Goal: Task Accomplishment & Management: Complete application form

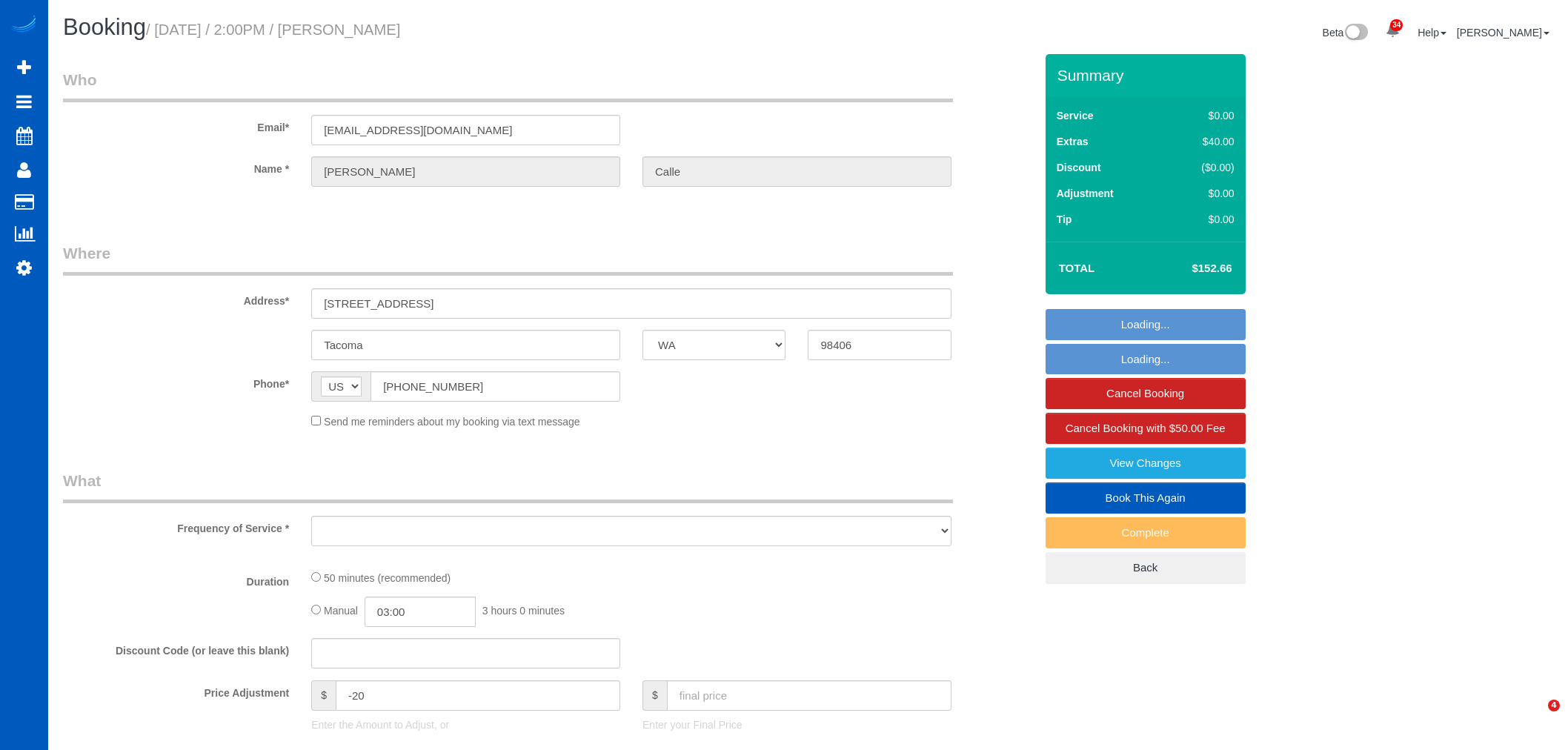
select select "WA"
select select "object:9886"
select select "spot6"
select select "number:34"
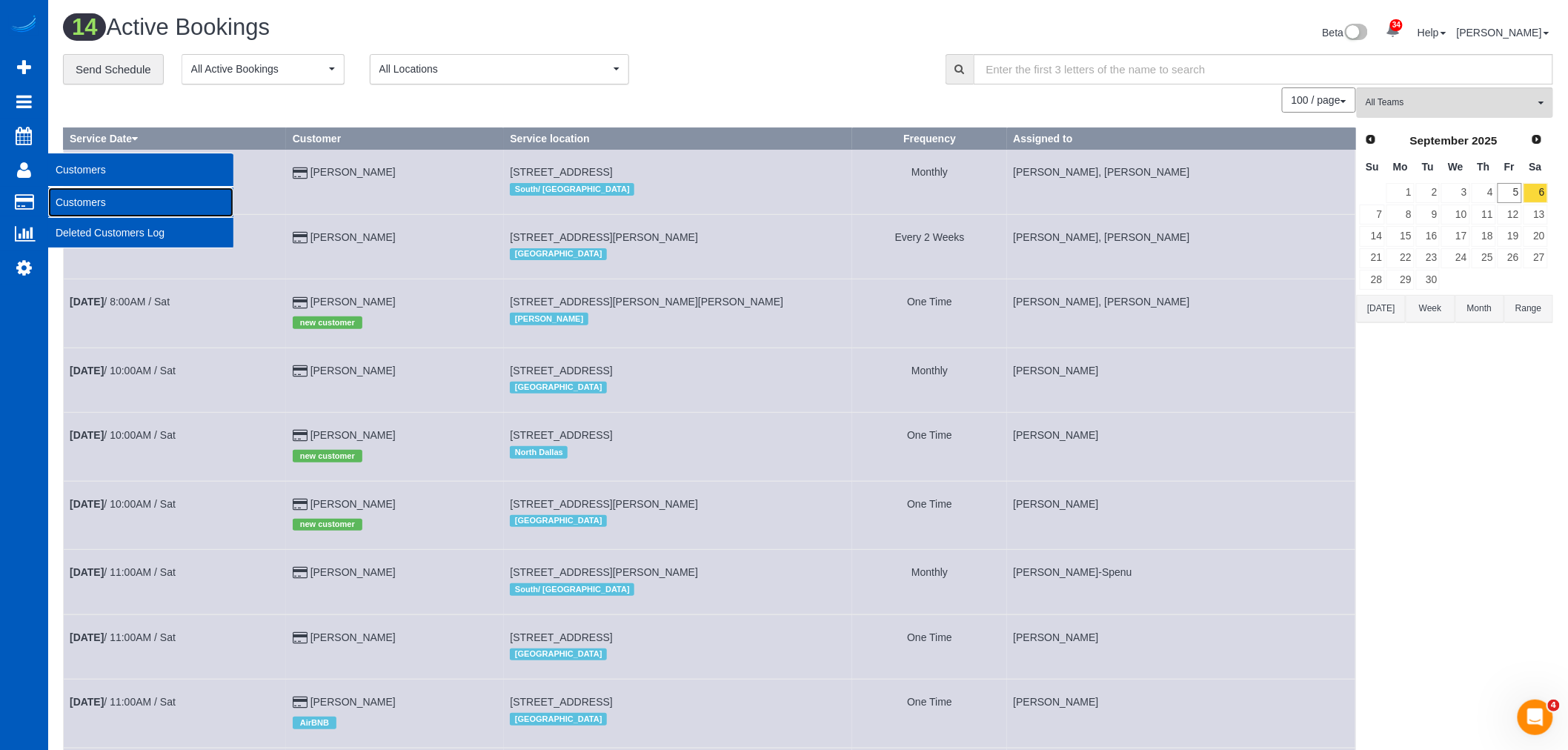
click at [94, 203] on link "Customers" at bounding box center [141, 202] width 186 height 29
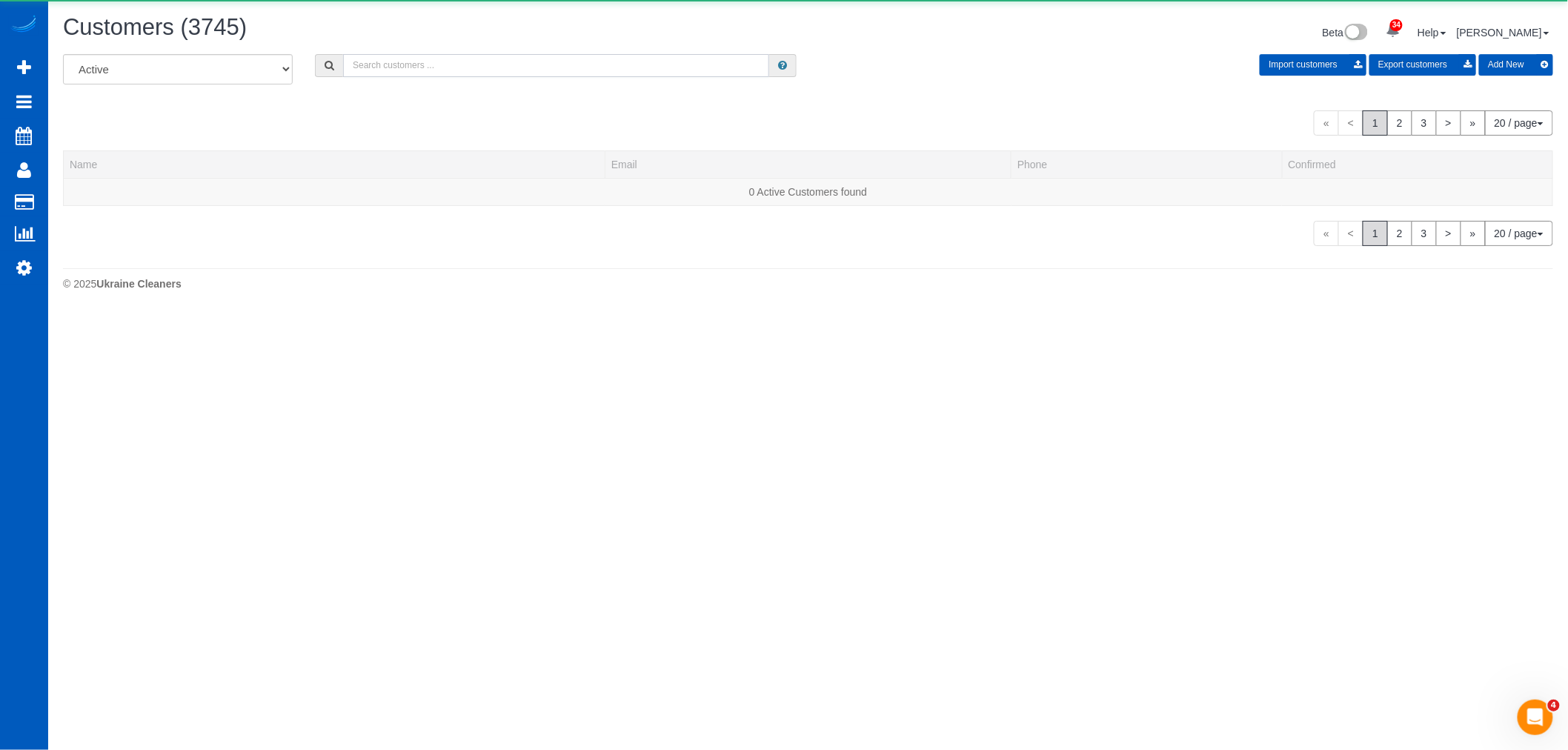
click at [463, 71] on input "text" at bounding box center [557, 65] width 426 height 23
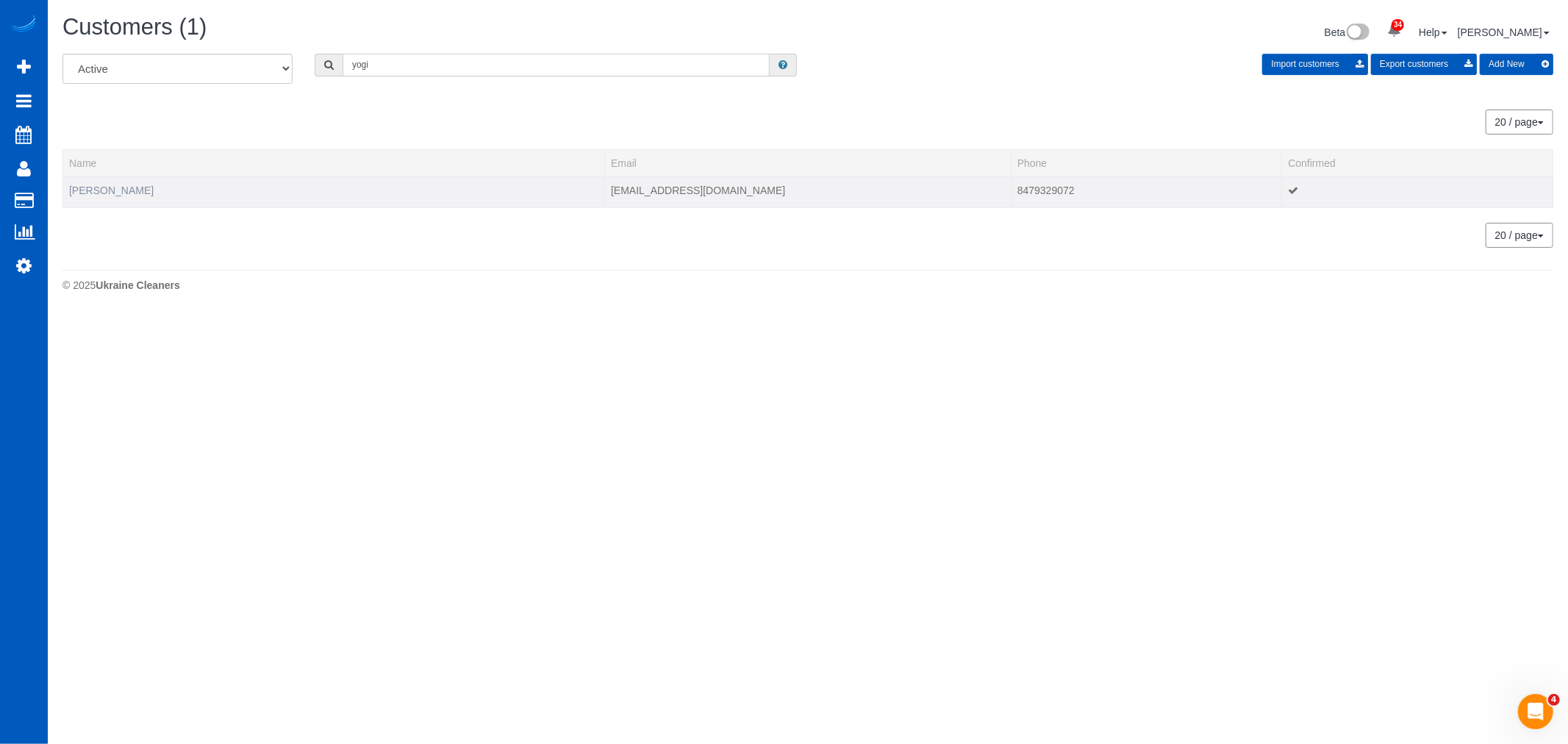
type input "yogi"
click at [109, 186] on link "[PERSON_NAME]" at bounding box center [111, 190] width 85 height 12
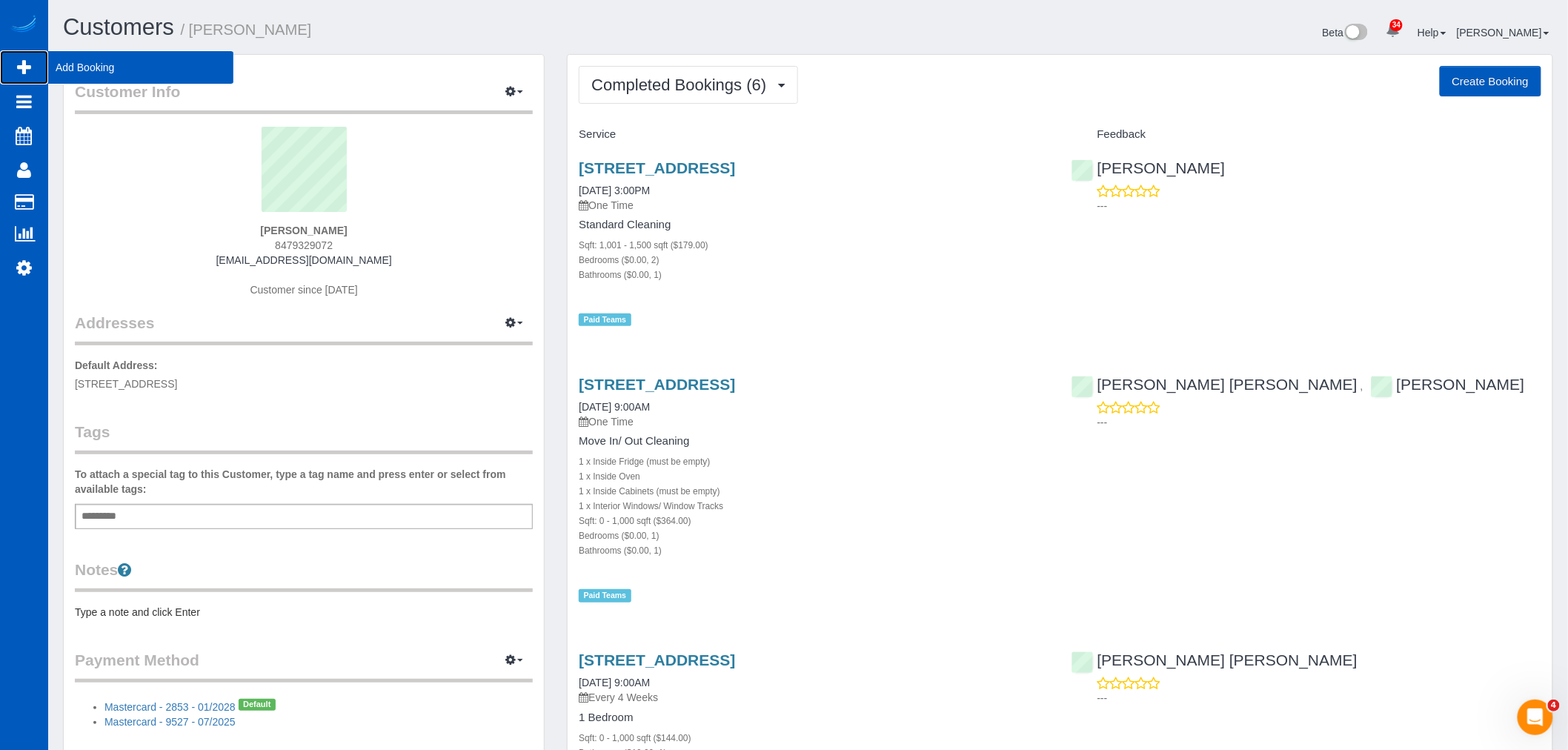
click at [92, 64] on span "Add Booking" at bounding box center [141, 68] width 186 height 34
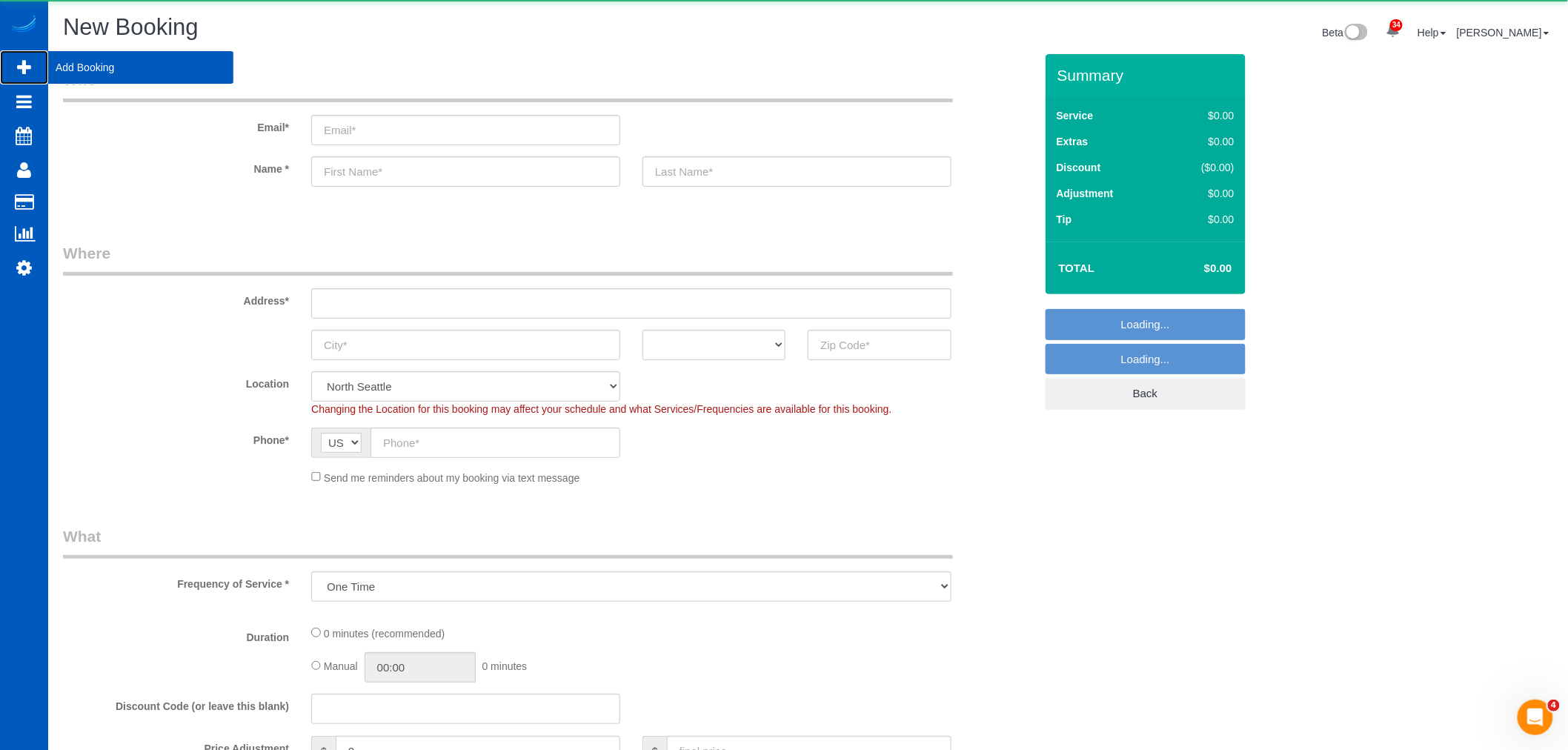
select select "object:11658"
select select "199"
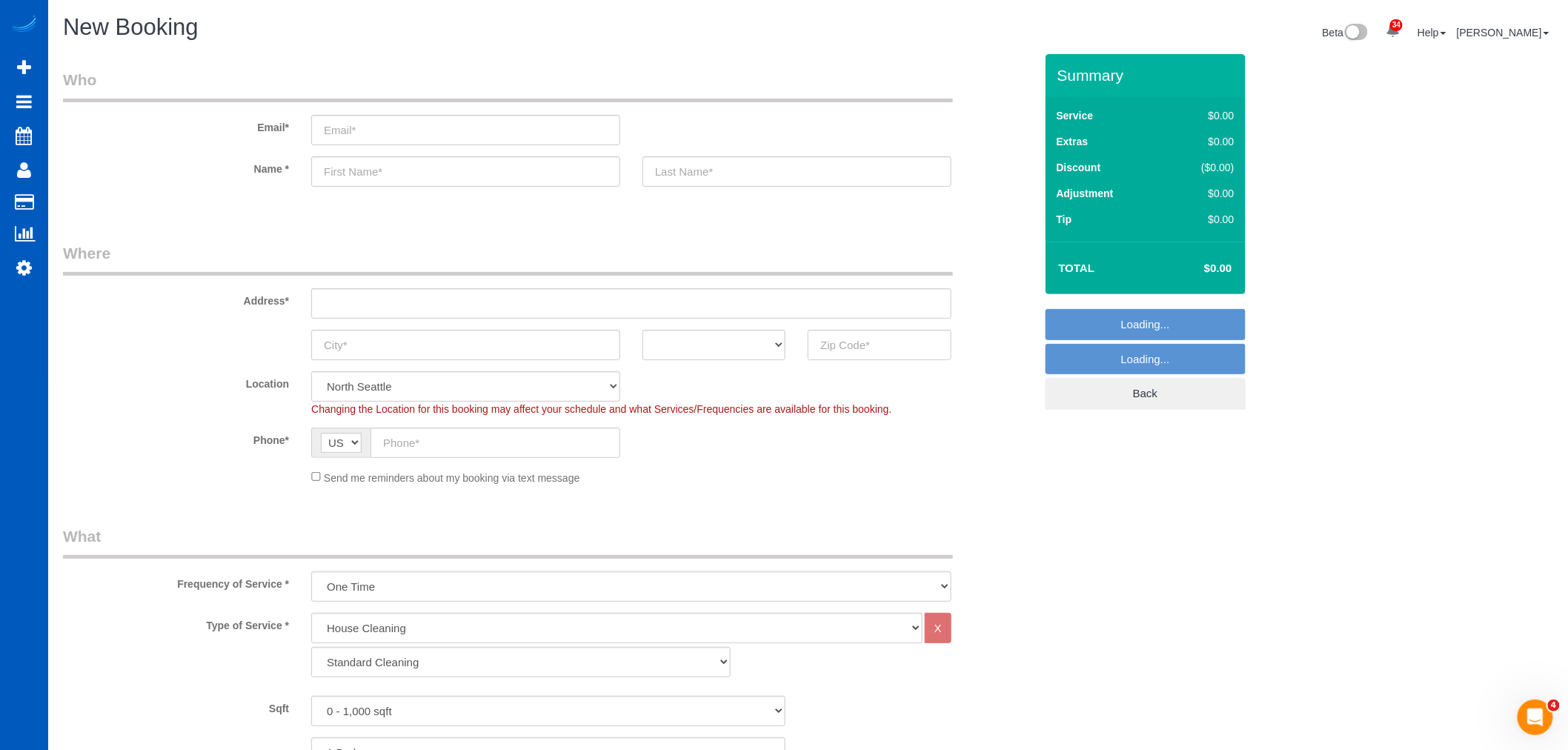
click at [384, 190] on sui-booking-customer "Email* Name *" at bounding box center [548, 135] width 972 height 133
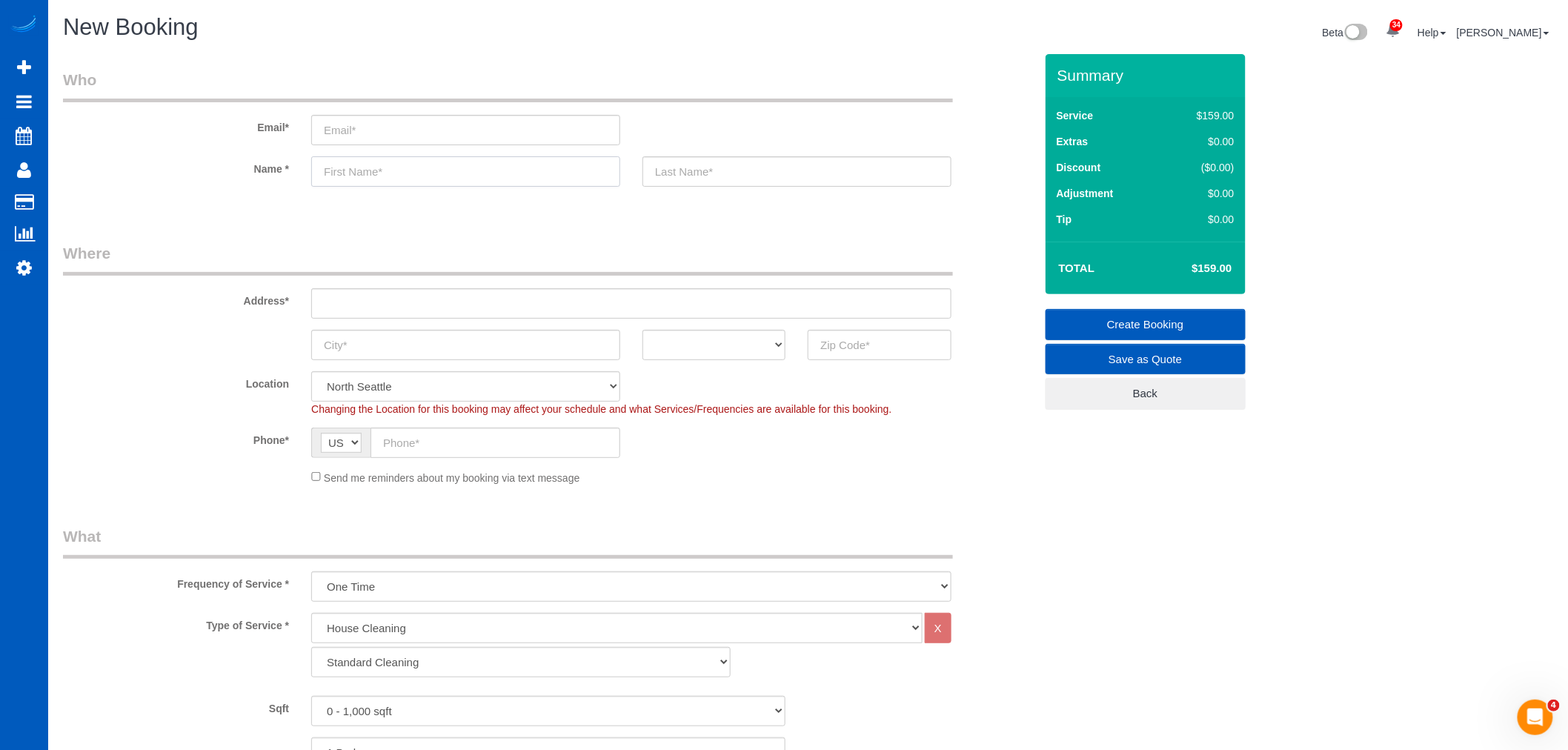
click at [378, 187] on input "text" at bounding box center [466, 171] width 309 height 30
click at [363, 160] on input "text" at bounding box center [466, 171] width 309 height 30
